Goal: Task Accomplishment & Management: Manage account settings

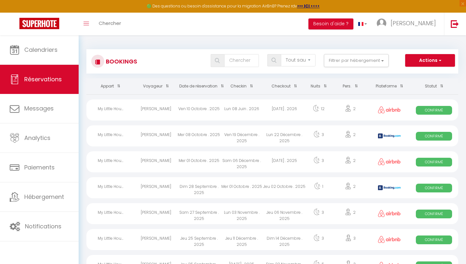
select select "not_cancelled"
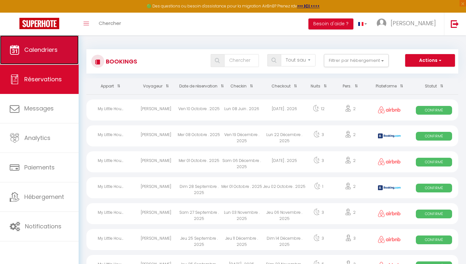
click at [42, 54] on link "Calendriers" at bounding box center [39, 49] width 79 height 29
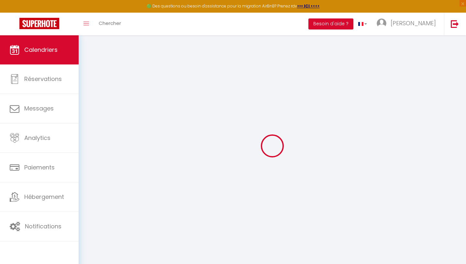
select select
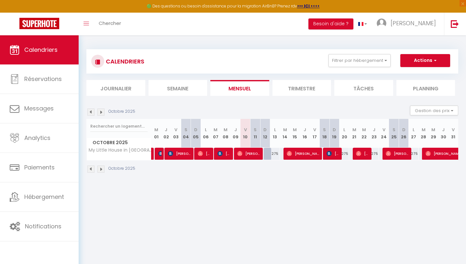
click at [275, 154] on div "275" at bounding box center [275, 154] width 10 height 12
type input "275"
select select "1"
type input "Lun 13 Octobre 2025"
type input "[DATE]"
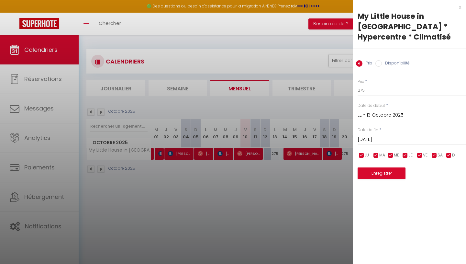
click at [378, 60] on input "Disponibilité" at bounding box center [379, 63] width 6 height 6
radio input "true"
radio input "false"
click at [381, 85] on select "Disponible Indisponible" at bounding box center [412, 91] width 109 height 12
select select "0"
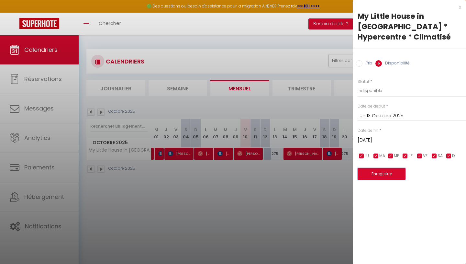
click at [378, 168] on button "Enregistrer" at bounding box center [382, 174] width 48 height 12
